Goal: Navigation & Orientation: Go to known website

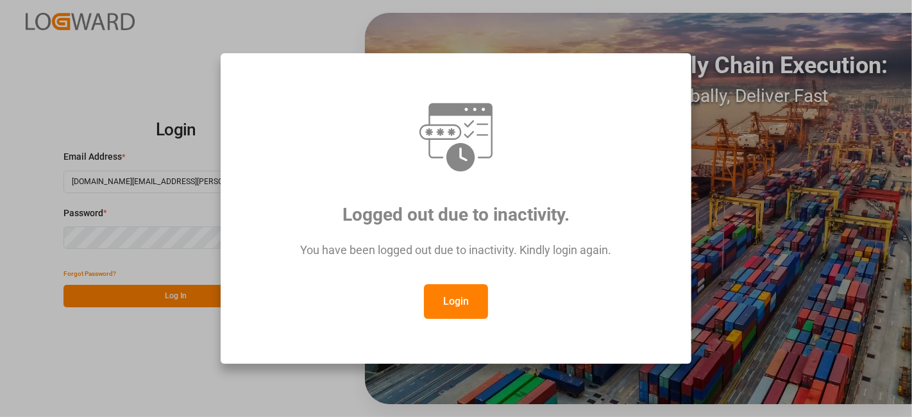
click at [462, 301] on button "Login" at bounding box center [456, 301] width 64 height 35
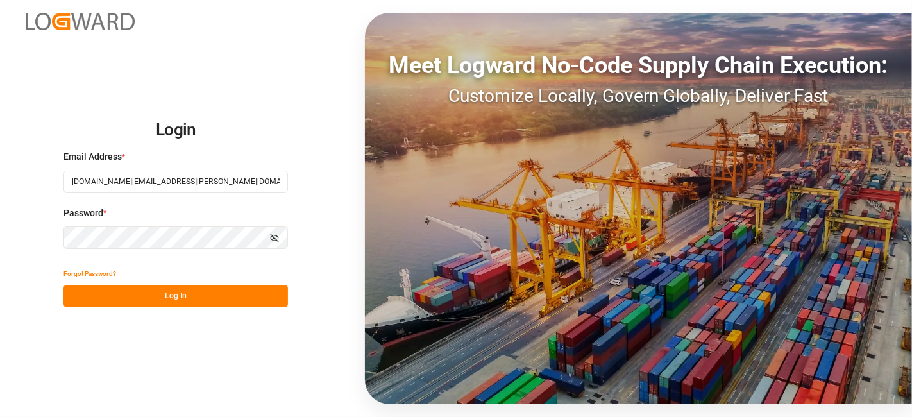
click at [175, 289] on button "Log In" at bounding box center [175, 296] width 224 height 22
